Goal: Transaction & Acquisition: Purchase product/service

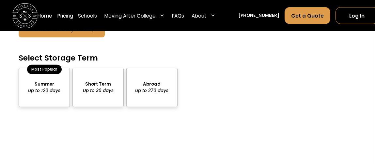
scroll to position [652, 0]
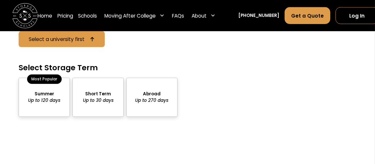
click at [54, 75] on div "Most Popular" at bounding box center [44, 79] width 34 height 9
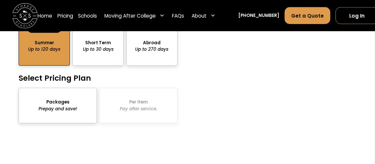
scroll to position [717, 0]
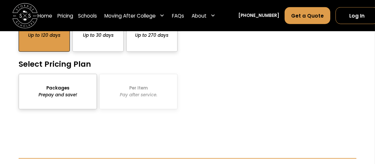
click at [54, 75] on div "package-pricing" at bounding box center [58, 91] width 78 height 35
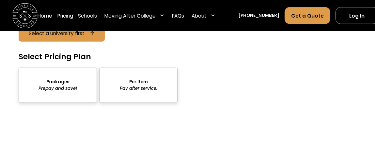
scroll to position [1076, 0]
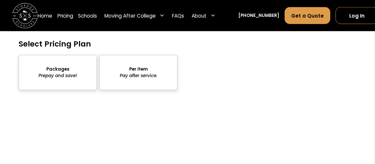
click at [61, 78] on div "sts" at bounding box center [58, 72] width 78 height 35
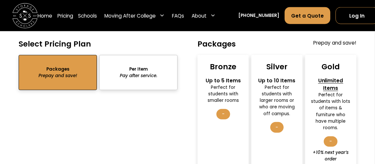
click at [233, 88] on div "Perfect for students with smaller rooms" at bounding box center [223, 94] width 40 height 20
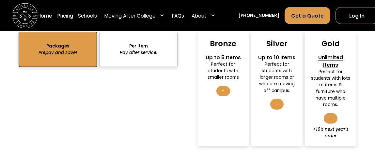
scroll to position [1109, 0]
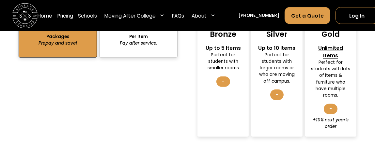
click at [273, 90] on div "-" at bounding box center [277, 95] width 14 height 10
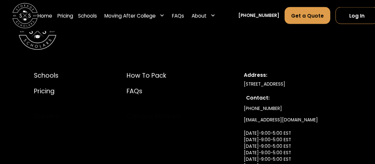
scroll to position [1728, 0]
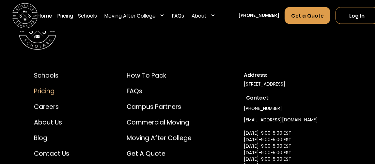
click at [50, 87] on div "Pricing" at bounding box center [53, 91] width 39 height 9
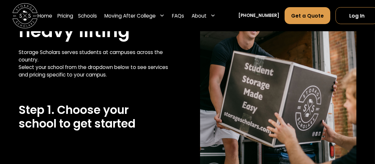
scroll to position [98, 0]
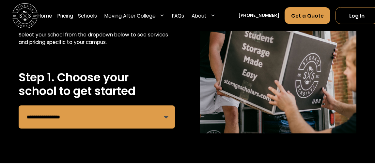
click at [149, 114] on select "**********" at bounding box center [97, 117] width 156 height 23
select select "**********"
click at [19, 106] on select "**********" at bounding box center [97, 117] width 156 height 23
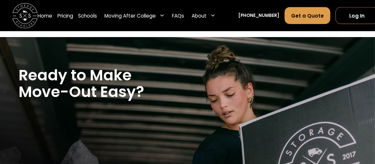
scroll to position [1043, 0]
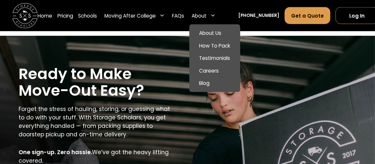
click at [197, 15] on div "About" at bounding box center [198, 16] width 15 height 8
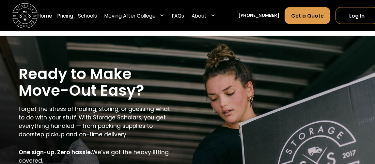
click at [197, 15] on div "About" at bounding box center [198, 16] width 15 height 8
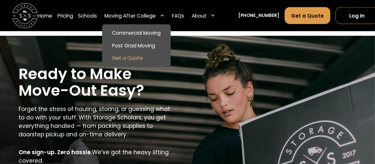
click at [131, 60] on link "Get a Quote" at bounding box center [136, 58] width 64 height 12
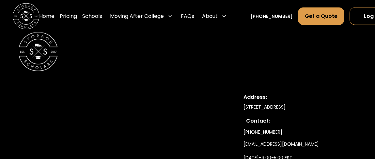
scroll to position [1206, 0]
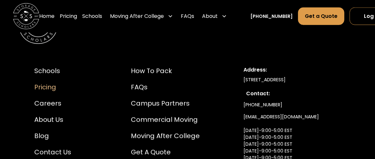
click at [41, 88] on div "Pricing" at bounding box center [55, 88] width 42 height 10
